Goal: Task Accomplishment & Management: Use online tool/utility

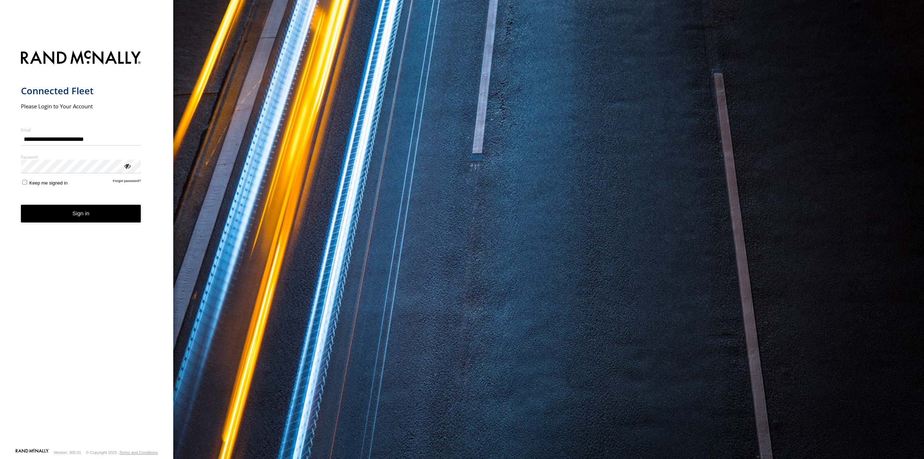
type input "**********"
click at [47, 183] on span "Keep me signed in" at bounding box center [48, 182] width 38 height 5
click at [59, 207] on button "Sign in" at bounding box center [81, 214] width 120 height 18
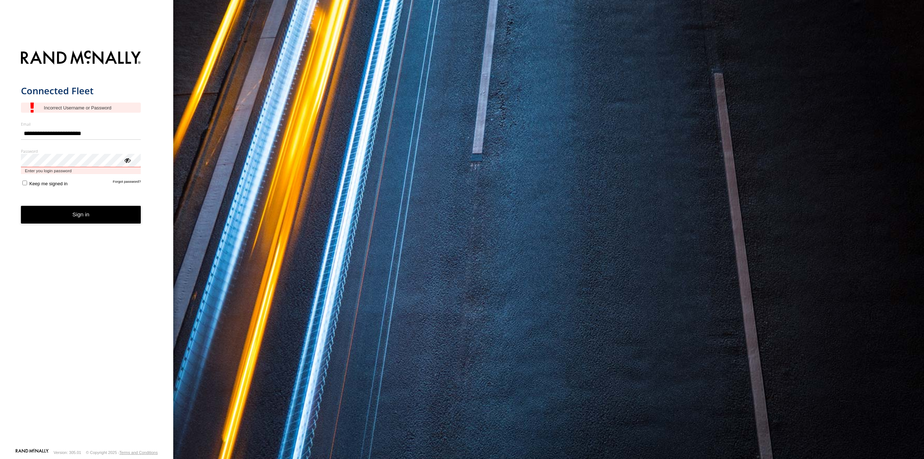
click at [61, 172] on form "**********" at bounding box center [87, 247] width 132 height 402
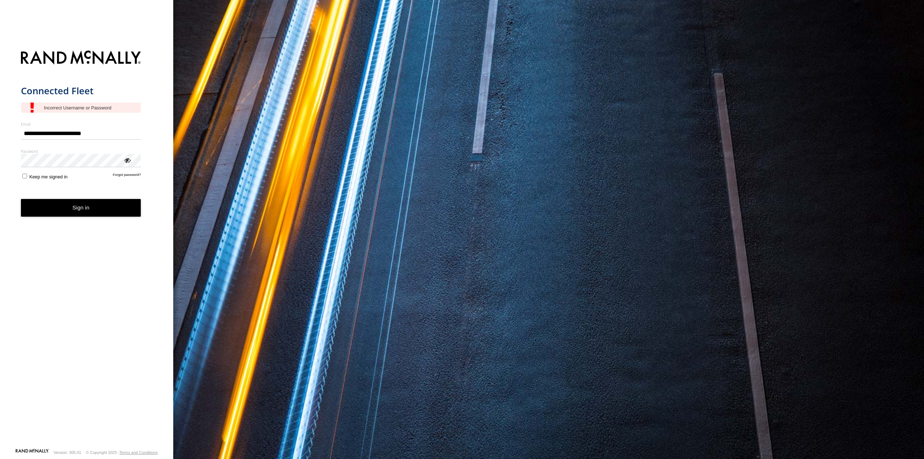
click at [50, 152] on label "Password" at bounding box center [81, 150] width 120 height 5
click at [49, 179] on span "Keep me signed in" at bounding box center [48, 176] width 38 height 5
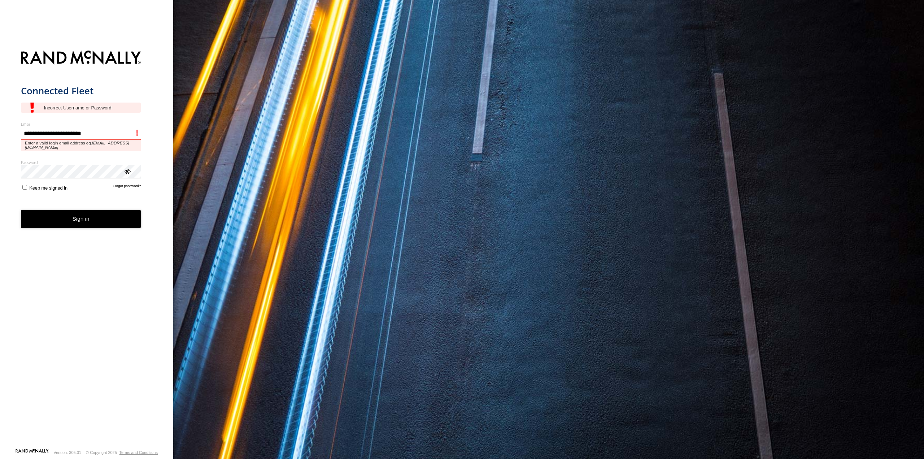
click at [112, 136] on input "**********" at bounding box center [81, 133] width 120 height 13
type input "**********"
click at [21, 210] on button "Sign in" at bounding box center [81, 219] width 120 height 18
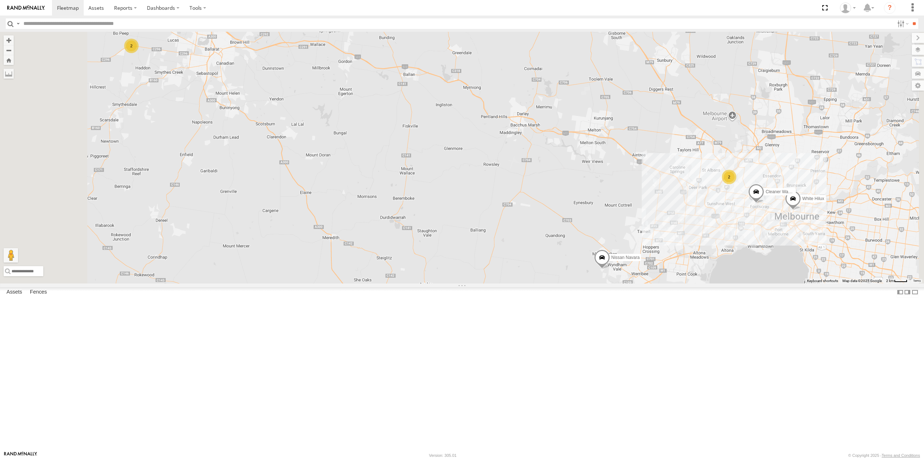
click at [139, 53] on div "2" at bounding box center [131, 46] width 14 height 14
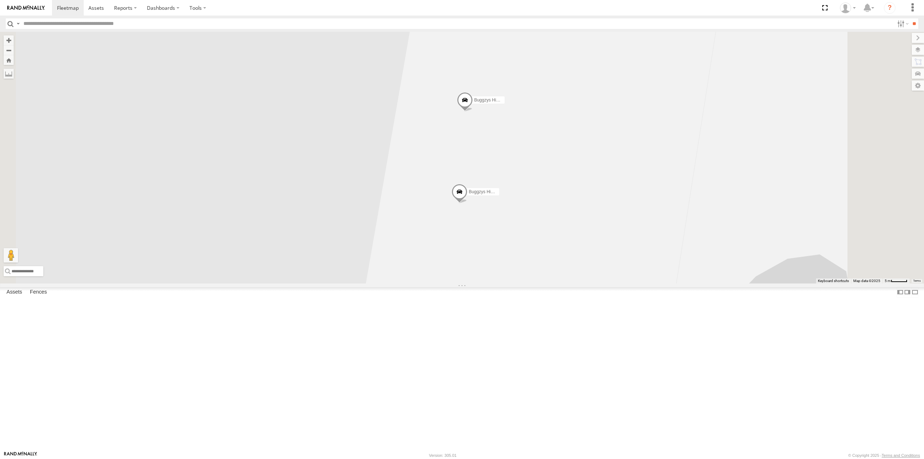
click at [575, 281] on div "Nissan Navara Cleaner Wagon #1 White Hilux Buggzys HiAce #1 Buggzys HiAce #2" at bounding box center [462, 157] width 924 height 251
click at [499, 195] on label "Buggzys HiAce #1" at bounding box center [481, 191] width 36 height 7
click at [473, 112] on span at bounding box center [465, 101] width 16 height 19
click at [475, 103] on label at bounding box center [468, 100] width 14 height 5
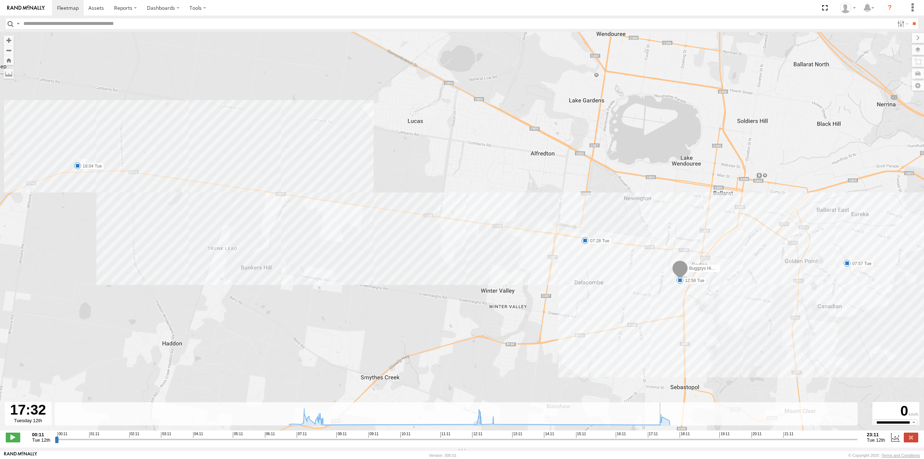
drag, startPoint x: 308, startPoint y: 443, endPoint x: 659, endPoint y: 456, distance: 351.5
click at [659, 443] on input "range" at bounding box center [456, 439] width 803 height 7
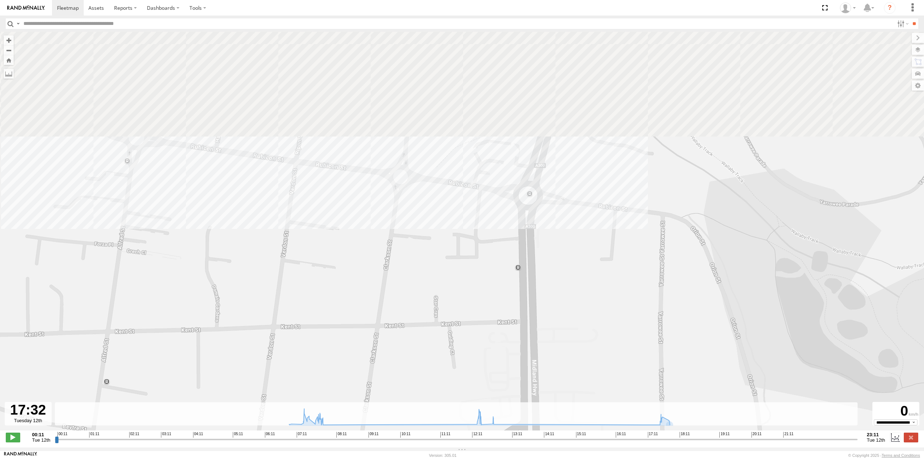
drag, startPoint x: 589, startPoint y: 178, endPoint x: 535, endPoint y: 305, distance: 137.2
click at [551, 325] on div "Buggzys HiAce #2 07:28 Tue 07:57 Tue 12:58 Tue 18:04 Tue" at bounding box center [462, 235] width 924 height 406
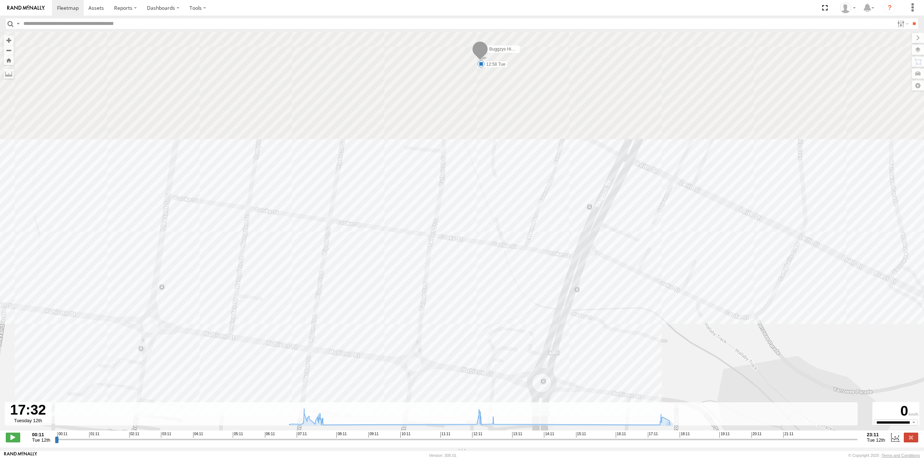
drag, startPoint x: 542, startPoint y: 238, endPoint x: 551, endPoint y: 319, distance: 81.4
click at [566, 377] on div "Buggzys HiAce #2 07:28 Tue 07:57 Tue 12:58 Tue 18:04 Tue" at bounding box center [462, 235] width 924 height 406
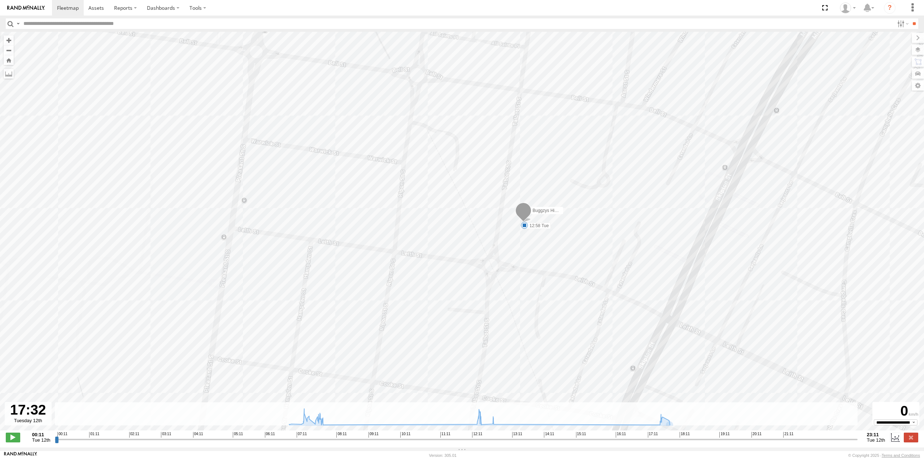
click at [523, 227] on span at bounding box center [524, 225] width 7 height 7
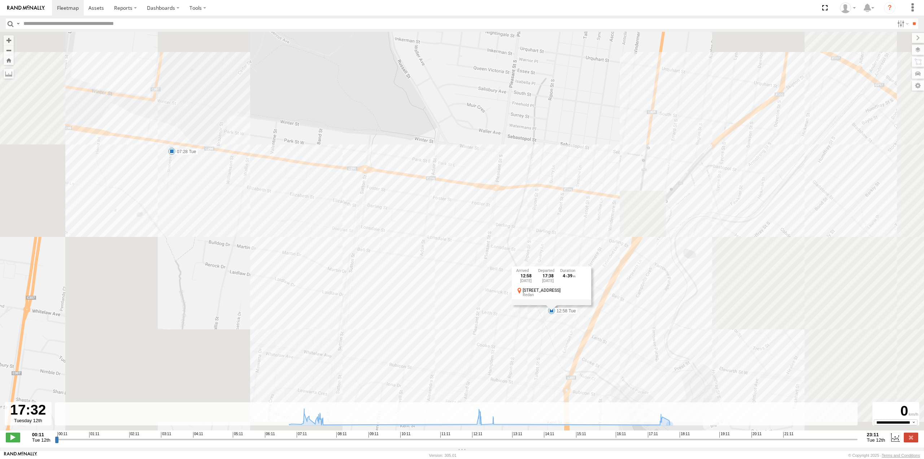
drag, startPoint x: 604, startPoint y: 376, endPoint x: 571, endPoint y: 311, distance: 73.3
click at [571, 311] on div "Buggzys HiAce #2 07:28 Tue 07:57 Tue 12:58 Tue 18:04 Tue 12:58 Tue 12th Aug 17:…" at bounding box center [462, 235] width 924 height 406
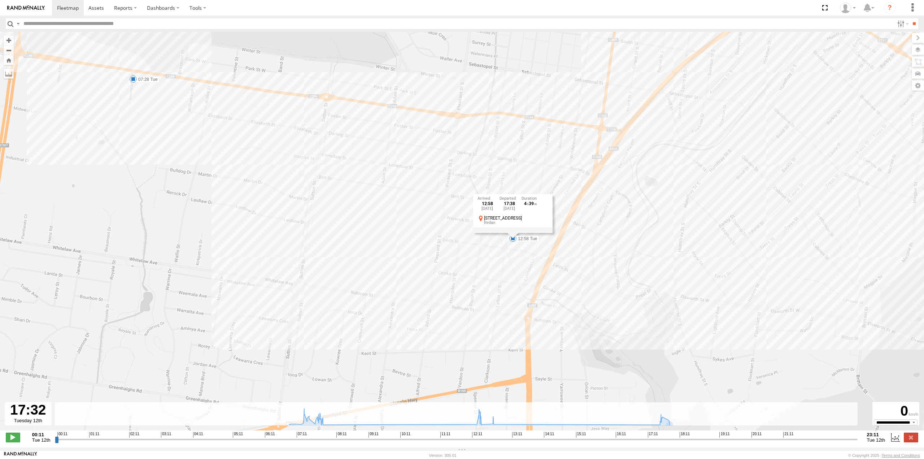
click at [583, 313] on div "Buggzys HiAce #2 07:28 Tue 07:57 Tue 12:58 Tue 18:04 Tue 12:58 Tue 12th Aug 17:…" at bounding box center [462, 235] width 924 height 406
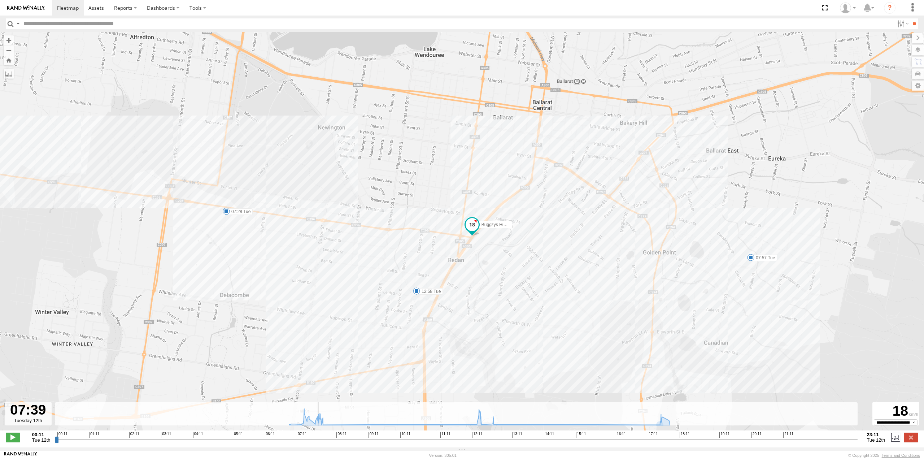
drag, startPoint x: 658, startPoint y: 443, endPoint x: 296, endPoint y: 387, distance: 365.8
click at [313, 443] on input "range" at bounding box center [456, 439] width 803 height 7
click at [227, 217] on div "Buggzys HiAce #2 07:28 Tue 07:57 Tue 12:58 Tue 18:04 Tue" at bounding box center [462, 235] width 924 height 406
click at [227, 215] on span at bounding box center [226, 211] width 7 height 7
click at [310, 443] on input "range" at bounding box center [456, 439] width 803 height 7
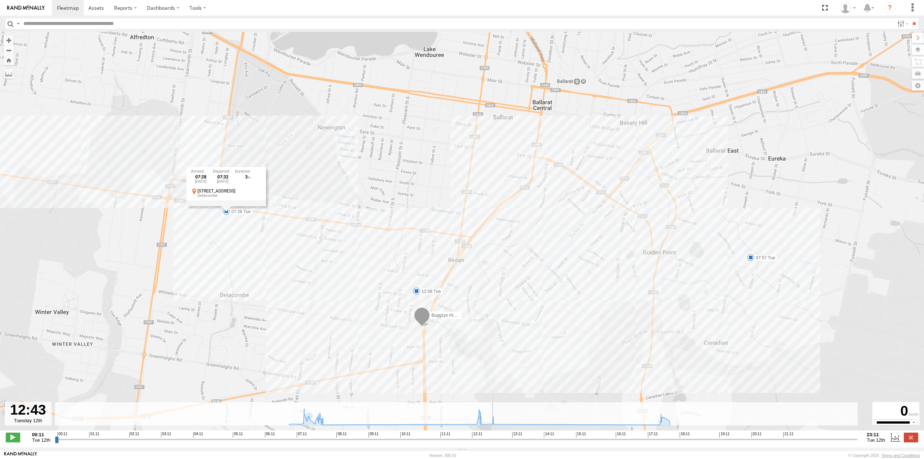
drag, startPoint x: 310, startPoint y: 443, endPoint x: 491, endPoint y: 455, distance: 180.9
click at [491, 443] on input "range" at bounding box center [456, 439] width 803 height 7
click at [420, 316] on span at bounding box center [422, 316] width 16 height 19
drag, startPoint x: 490, startPoint y: 370, endPoint x: 465, endPoint y: 353, distance: 29.4
click at [489, 369] on div "Buggzys HiAce #2 07:28 Tue 07:57 Tue 12:58 Tue 18:04 Tue Buggzys HiAce #2 Buggz…" at bounding box center [462, 235] width 924 height 406
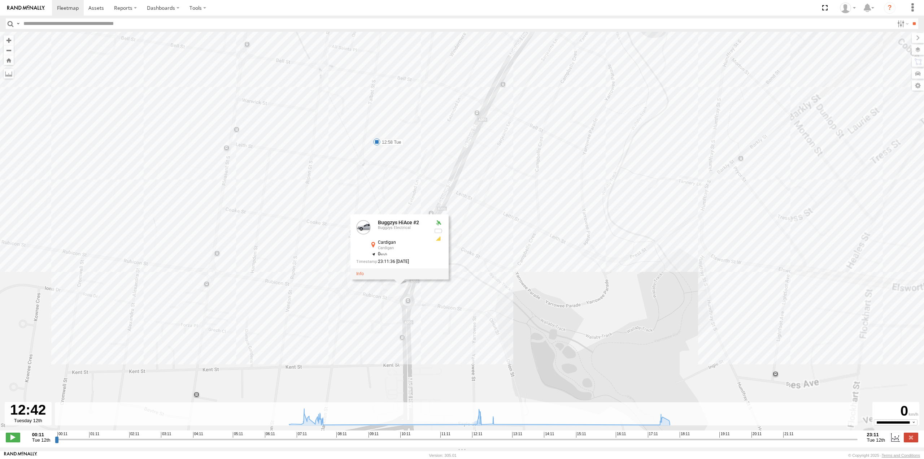
click at [423, 316] on div "Buggzys HiAce #2 07:28 Tue 07:57 Tue 12:58 Tue 18:04 Tue Buggzys HiAce #2 Buggz…" at bounding box center [462, 235] width 924 height 406
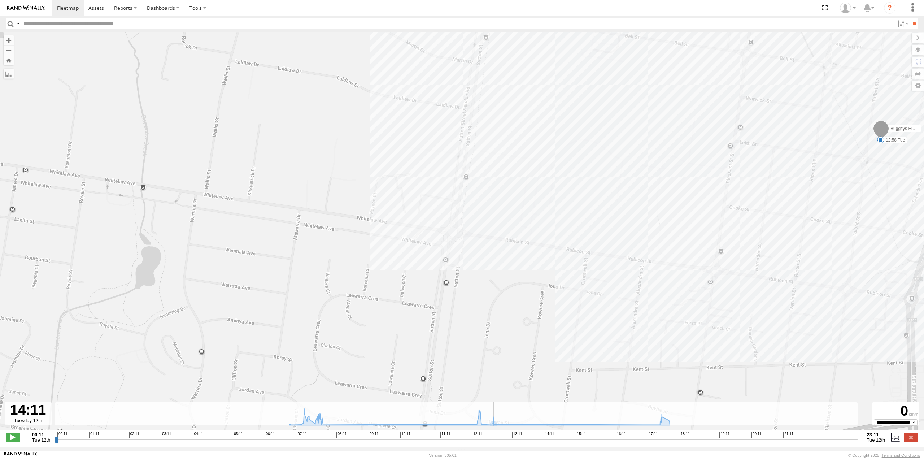
drag, startPoint x: 531, startPoint y: 446, endPoint x: 546, endPoint y: 443, distance: 14.8
click at [543, 443] on input "range" at bounding box center [456, 439] width 803 height 7
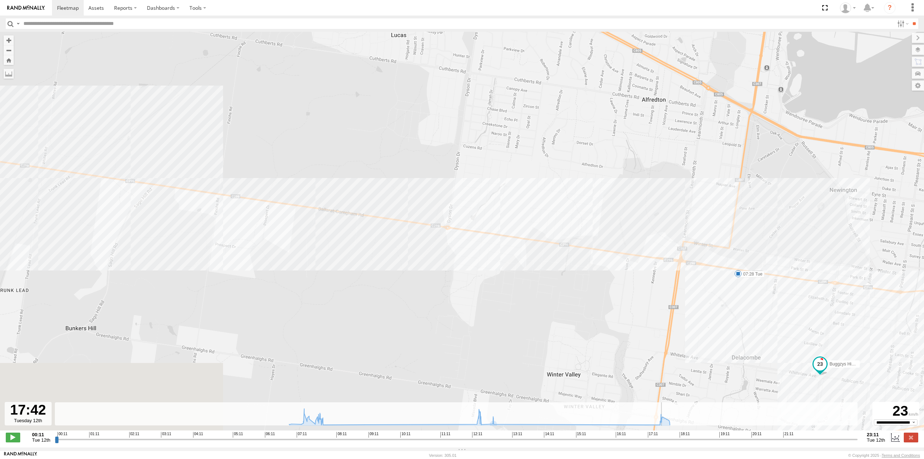
drag, startPoint x: 542, startPoint y: 445, endPoint x: 641, endPoint y: 447, distance: 99.3
type input "**********"
click at [657, 443] on input "range" at bounding box center [456, 439] width 803 height 7
